Goal: Task Accomplishment & Management: Manage account settings

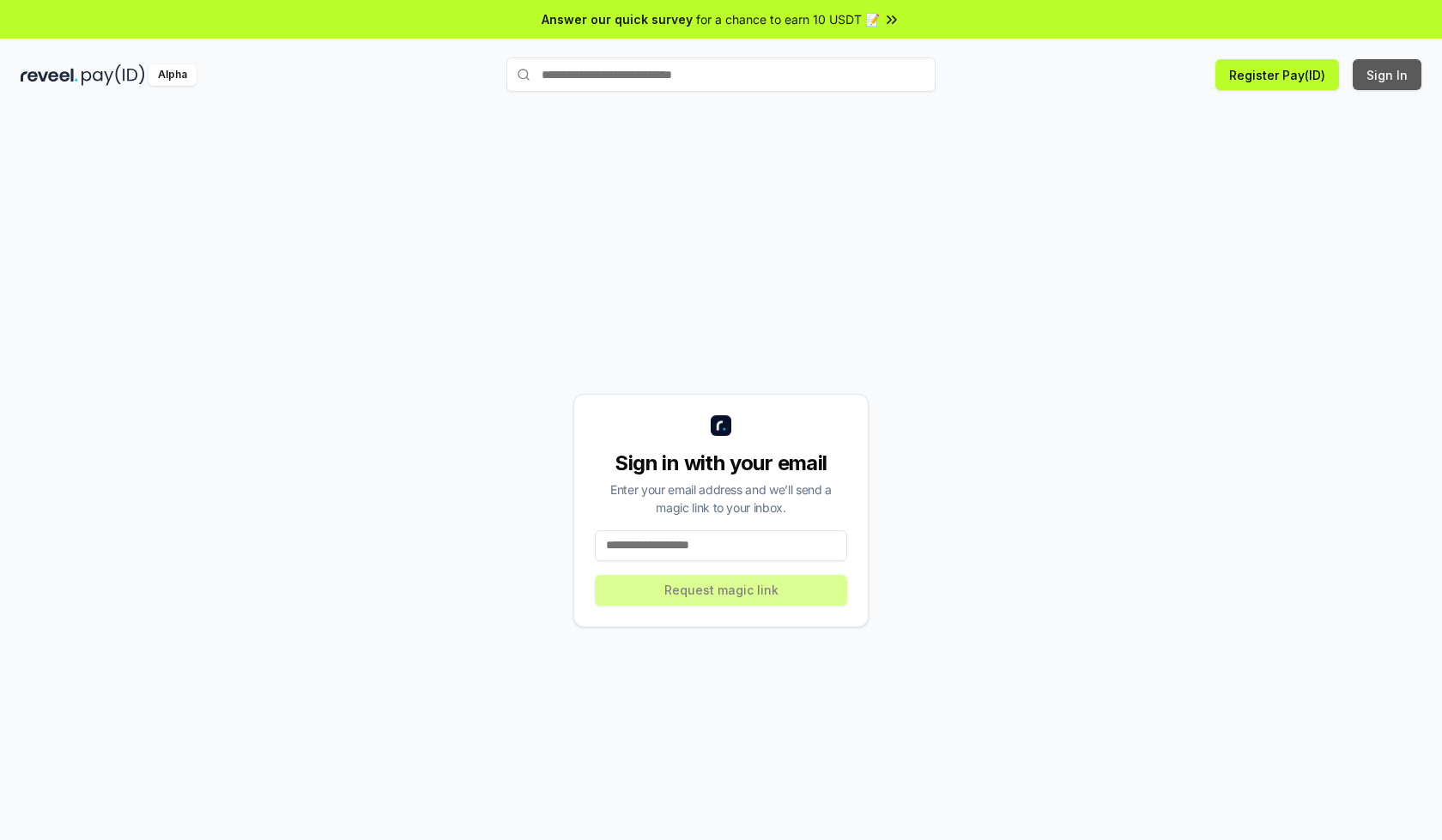
click at [1388, 75] on button "Sign In" at bounding box center [1387, 75] width 69 height 31
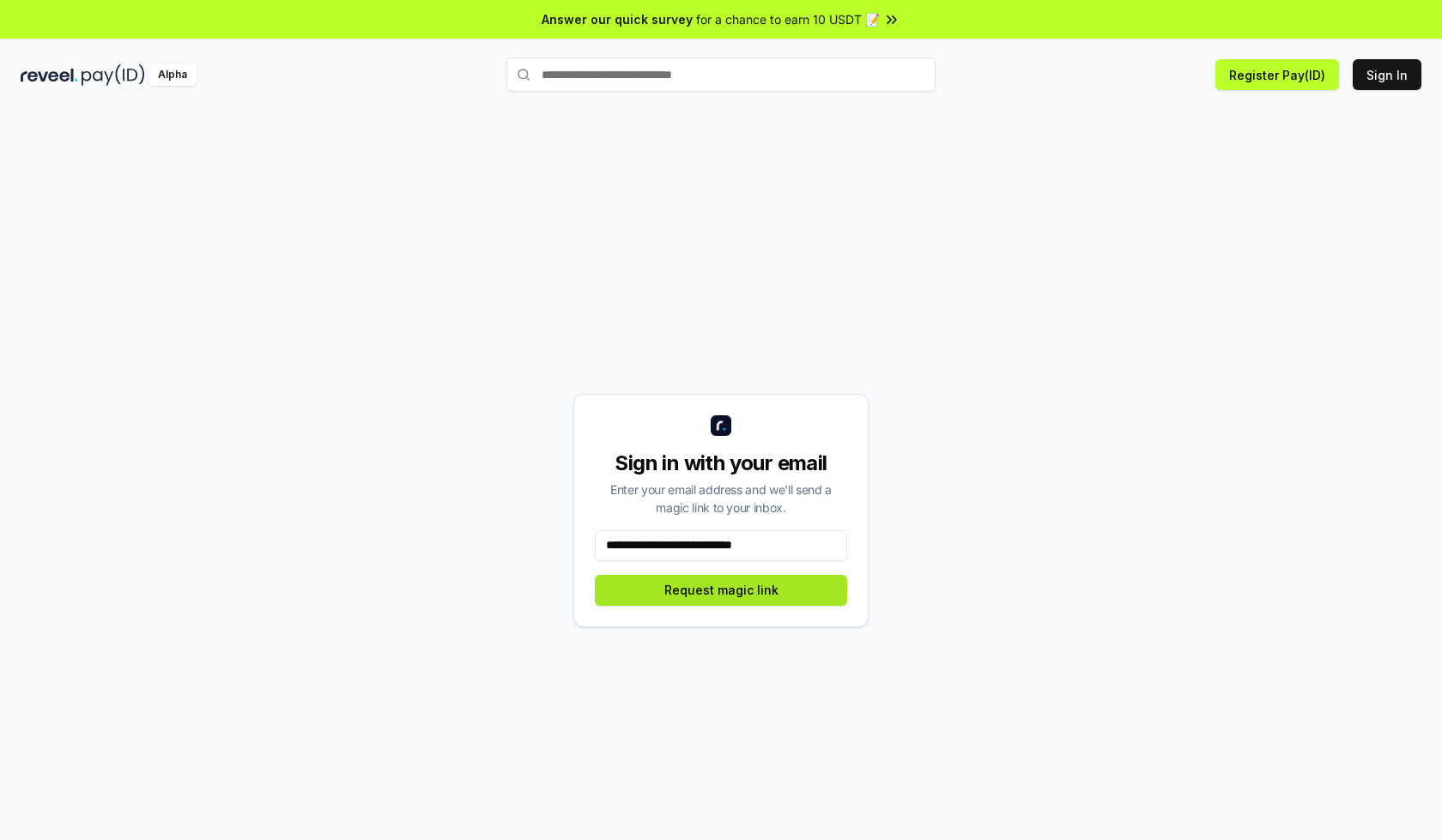
type input "**********"
click at [721, 589] on button "Request magic link" at bounding box center [720, 589] width 252 height 31
